Goal: Participate in discussion: Engage in conversation with other users on a specific topic

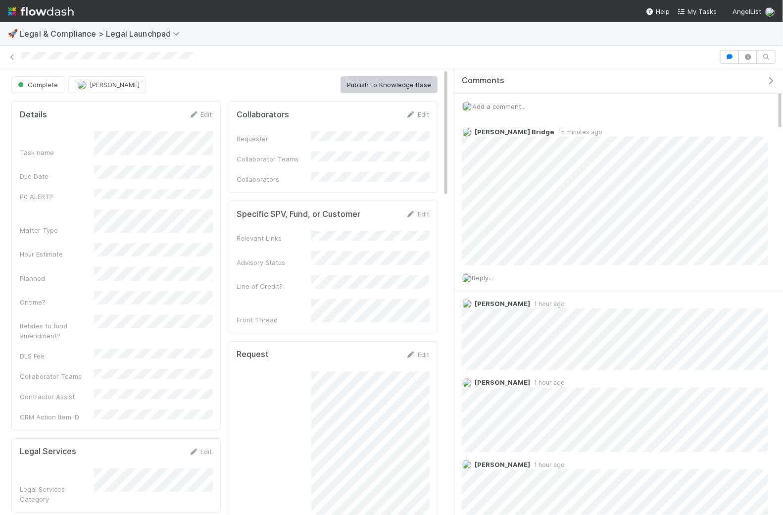
click at [493, 103] on span "Add a comment..." at bounding box center [498, 107] width 53 height 8
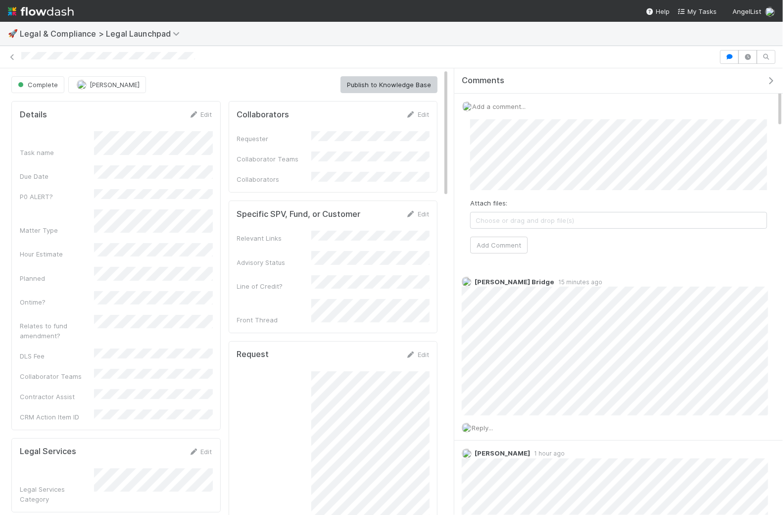
click at [497, 252] on div "Attach files: Choose or drag and drop file(s) Add Comment" at bounding box center [619, 186] width 313 height 150
click at [497, 246] on button "Add Comment" at bounding box center [498, 245] width 57 height 17
